Goal: Navigation & Orientation: Find specific page/section

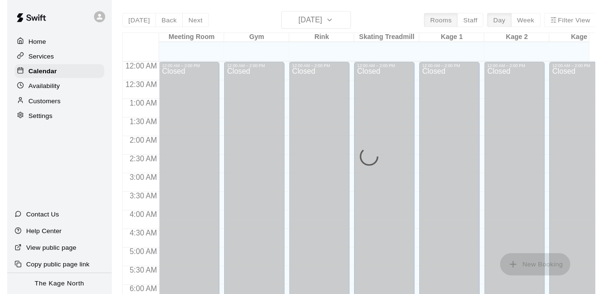
scroll to position [491, 0]
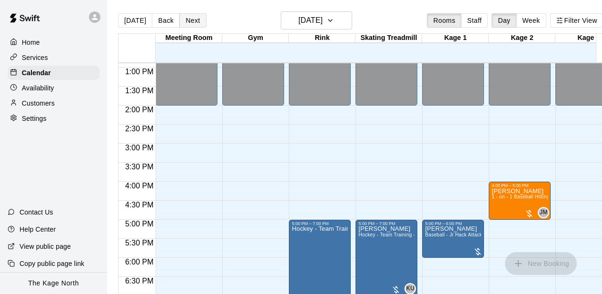
click at [191, 20] on button "Next" at bounding box center [192, 20] width 27 height 14
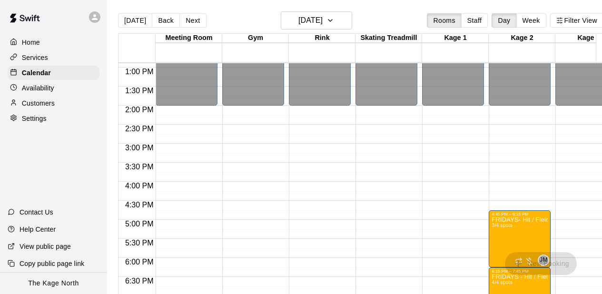
click at [98, 17] on icon at bounding box center [94, 17] width 9 height 9
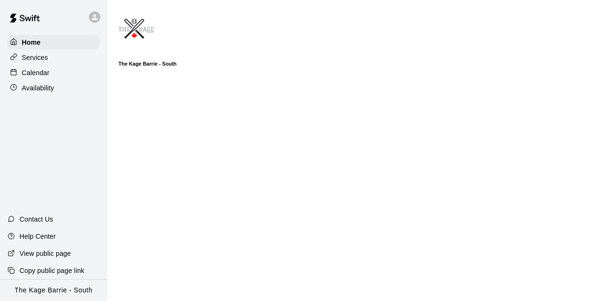
click at [73, 77] on div "Calendar" at bounding box center [54, 73] width 92 height 14
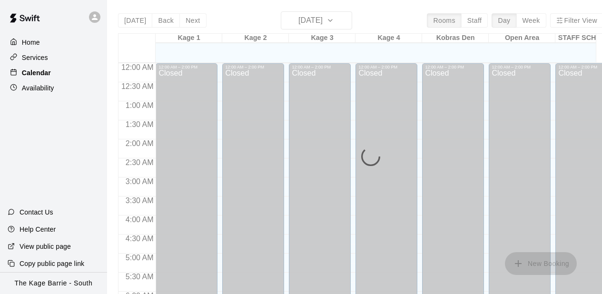
scroll to position [491, 0]
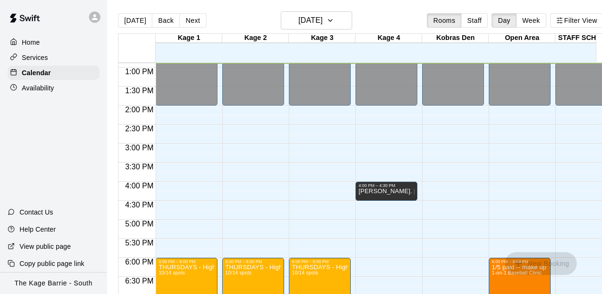
click at [240, 150] on div "12:00 AM – 2:00 PM Closed 6:00 PM – 8:00 PM THURSDAYS - High Performance Hittin…" at bounding box center [253, 29] width 62 height 914
click at [192, 20] on button "Next" at bounding box center [192, 20] width 27 height 14
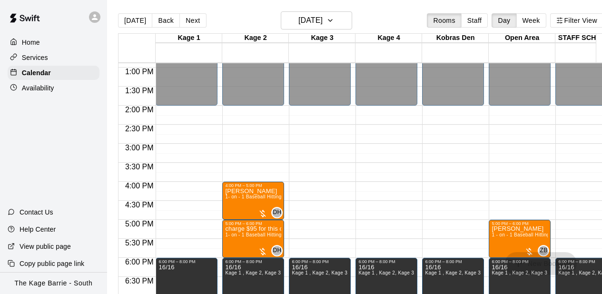
click at [327, 157] on div "12:00 AM – 2:00 PM Closed 6:00 PM – 8:00 PM 16/[GEOGRAPHIC_DATA], Kage 3, Kage …" at bounding box center [320, 29] width 62 height 914
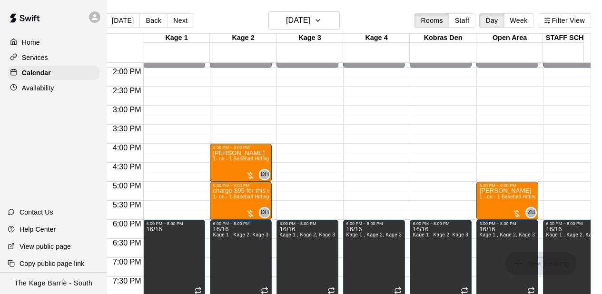
scroll to position [0, 0]
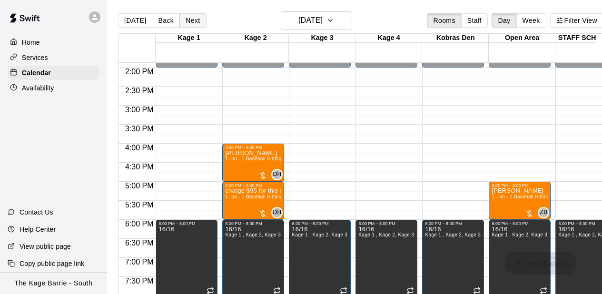
click at [197, 23] on button "Next" at bounding box center [192, 20] width 27 height 14
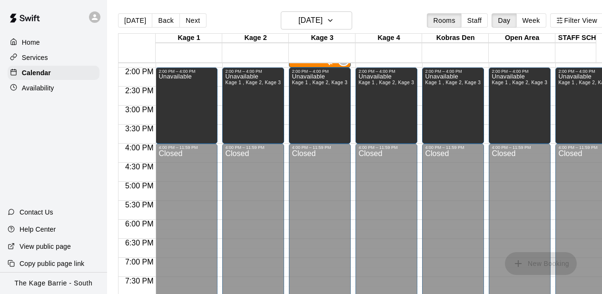
click at [252, 105] on div "Unavailable Kage 1 , Kage 2, Kage 3, Kage 4, Kobras Den, Open Area, STAFF SCHED…" at bounding box center [253, 221] width 56 height 294
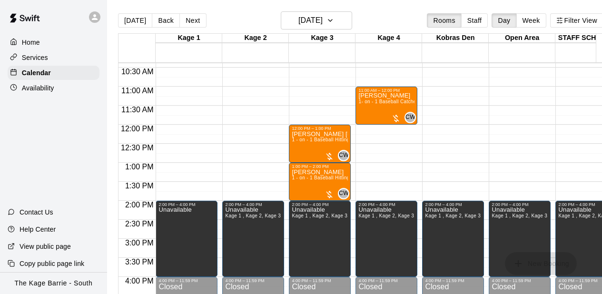
scroll to position [377, 0]
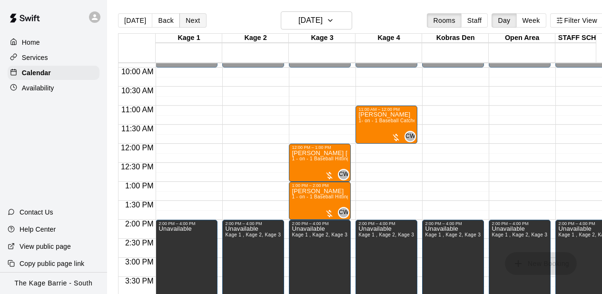
click at [193, 23] on button "Next" at bounding box center [192, 20] width 27 height 14
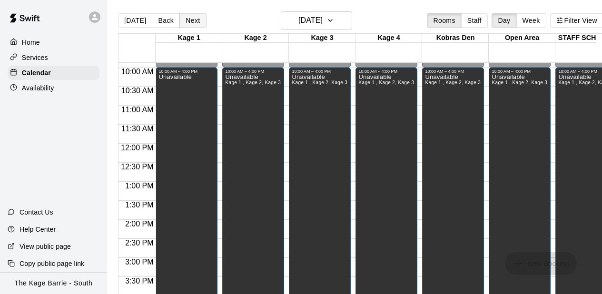
click at [193, 23] on button "Next" at bounding box center [192, 20] width 27 height 14
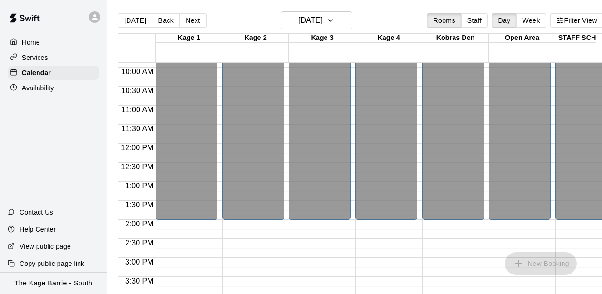
click at [243, 279] on div "12:00 AM – 2:00 PM Closed 5:00 PM – 6:00 PM [PERSON_NAME] 1 - on - 1 Baseball H…" at bounding box center [253, 144] width 62 height 914
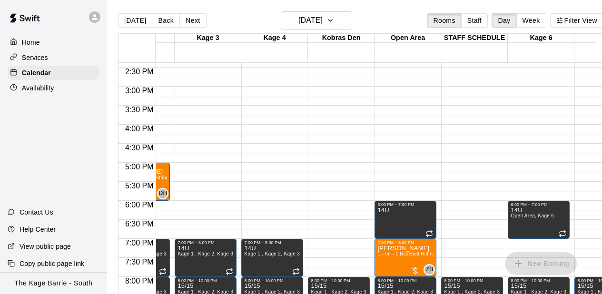
scroll to position [0, 0]
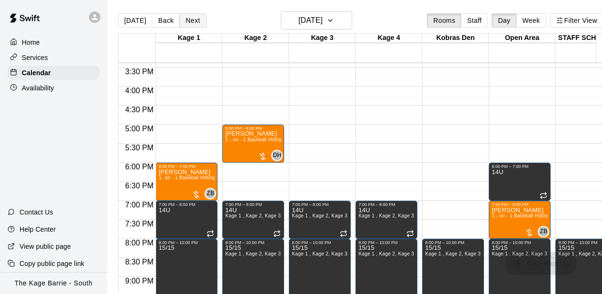
click at [188, 21] on button "Next" at bounding box center [192, 20] width 27 height 14
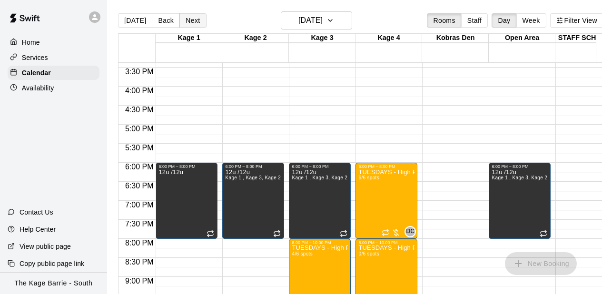
click at [188, 21] on button "Next" at bounding box center [192, 20] width 27 height 14
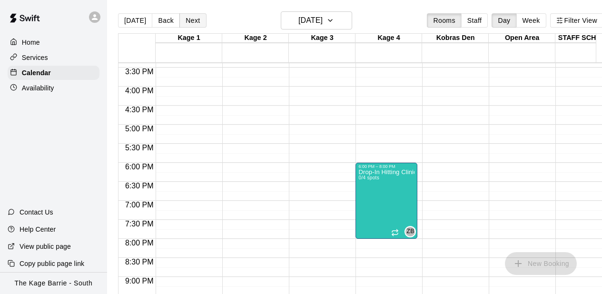
click at [188, 21] on button "Next" at bounding box center [192, 20] width 27 height 14
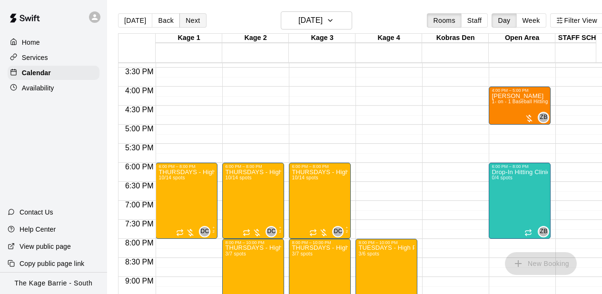
click at [193, 22] on button "Next" at bounding box center [192, 20] width 27 height 14
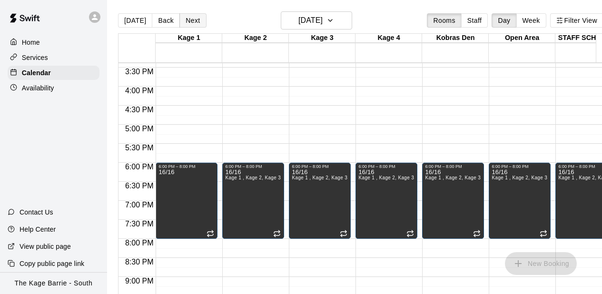
click at [193, 22] on button "Next" at bounding box center [192, 20] width 27 height 14
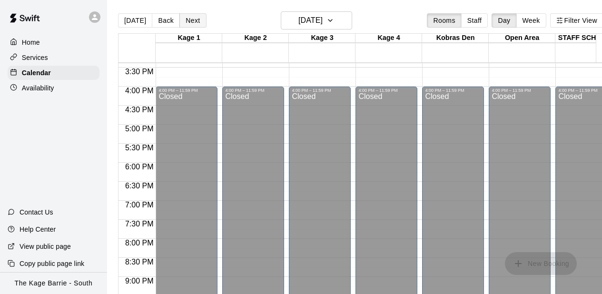
click at [193, 22] on button "Next" at bounding box center [192, 20] width 27 height 14
